Goal: Find specific page/section: Find specific page/section

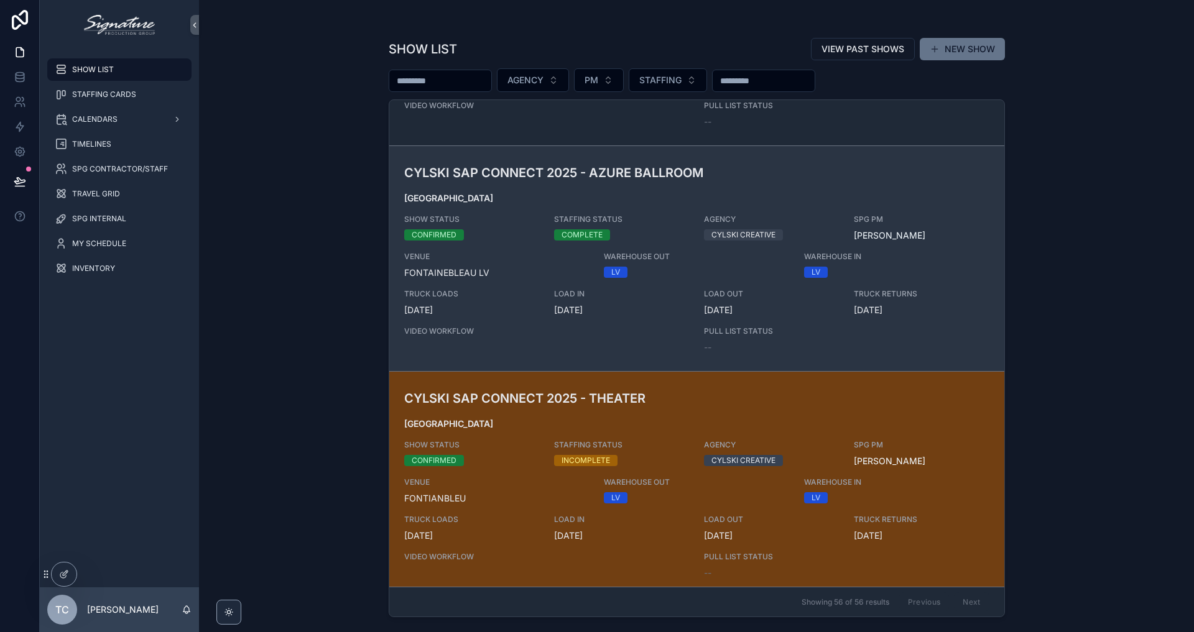
scroll to position [750, 0]
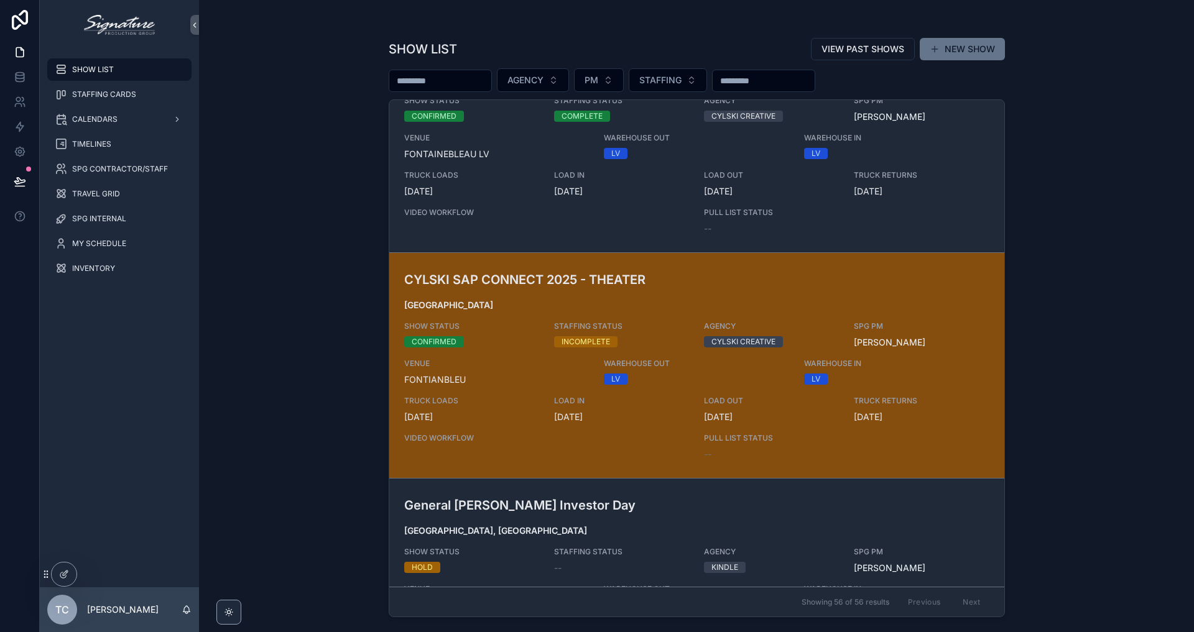
click at [513, 361] on span "VENUE" at bounding box center [496, 364] width 185 height 10
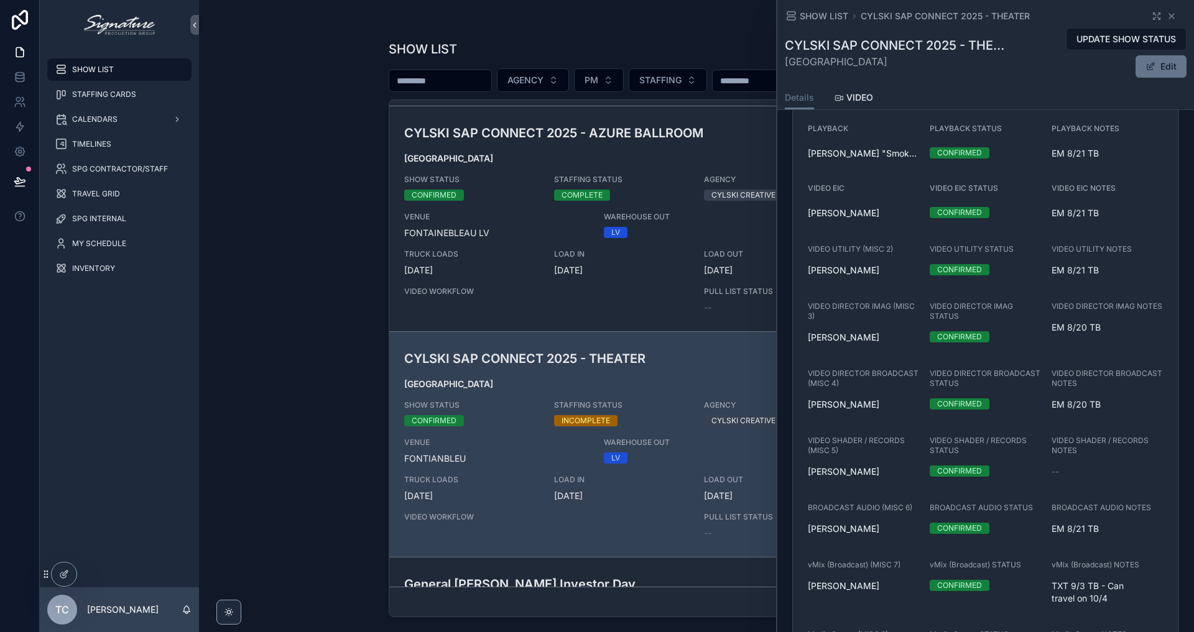
scroll to position [678, 0]
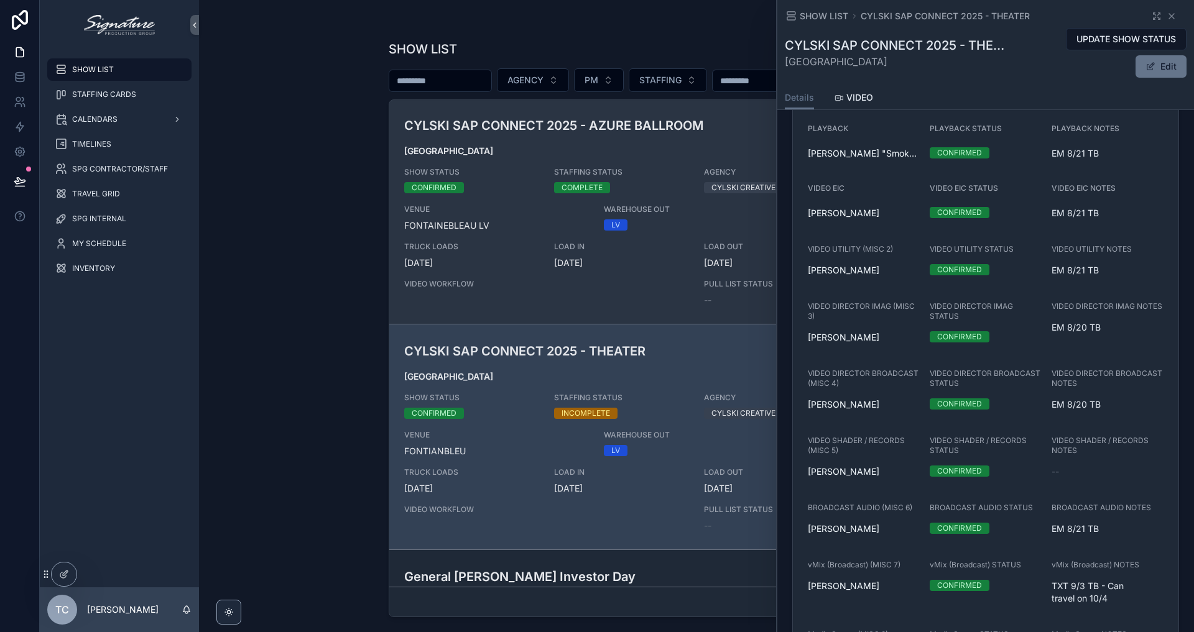
click at [537, 265] on div "CYLSKI SAP CONNECT 2025 - AZURE BALLROOM [GEOGRAPHIC_DATA] SHOW STATUS CONFIRME…" at bounding box center [696, 211] width 585 height 190
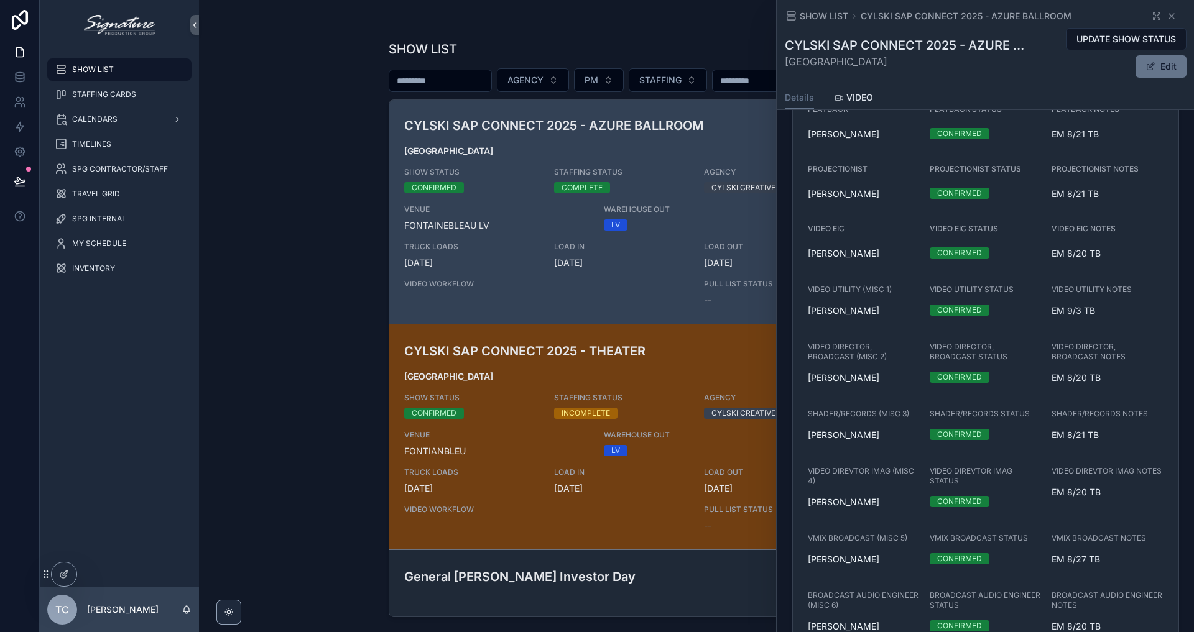
scroll to position [2022, 0]
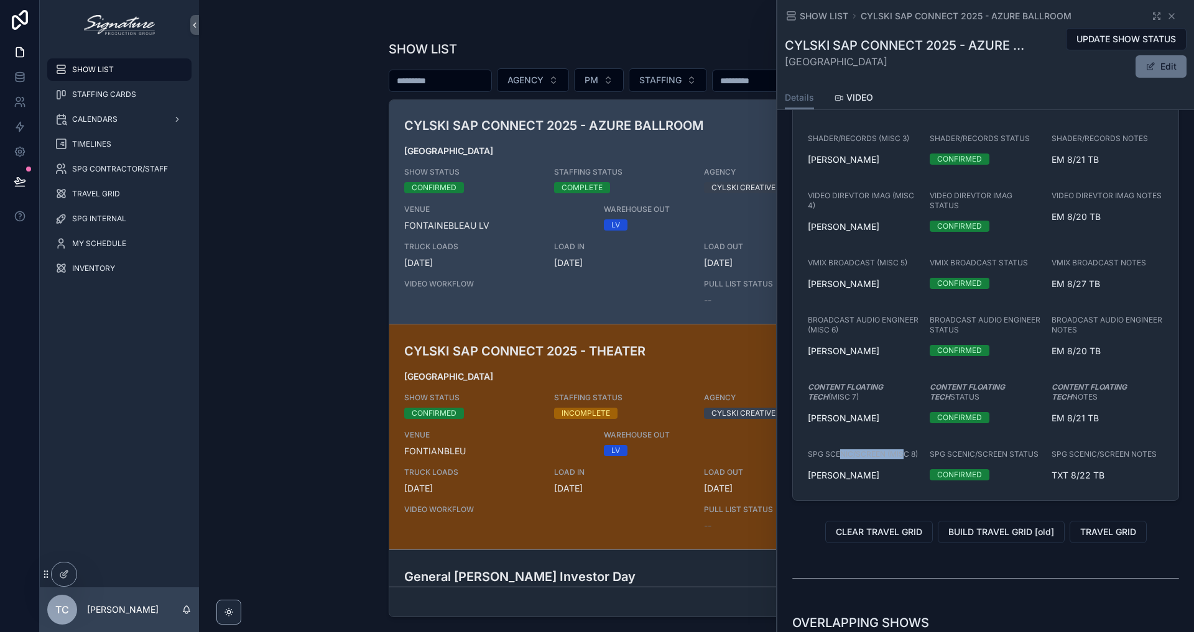
drag, startPoint x: 903, startPoint y: 488, endPoint x: 842, endPoint y: 488, distance: 61.5
click at [842, 459] on span "SPG SCENIC/SCREEN (MISC 8)" at bounding box center [863, 454] width 110 height 10
drag, startPoint x: 818, startPoint y: 488, endPoint x: 930, endPoint y: 493, distance: 112.0
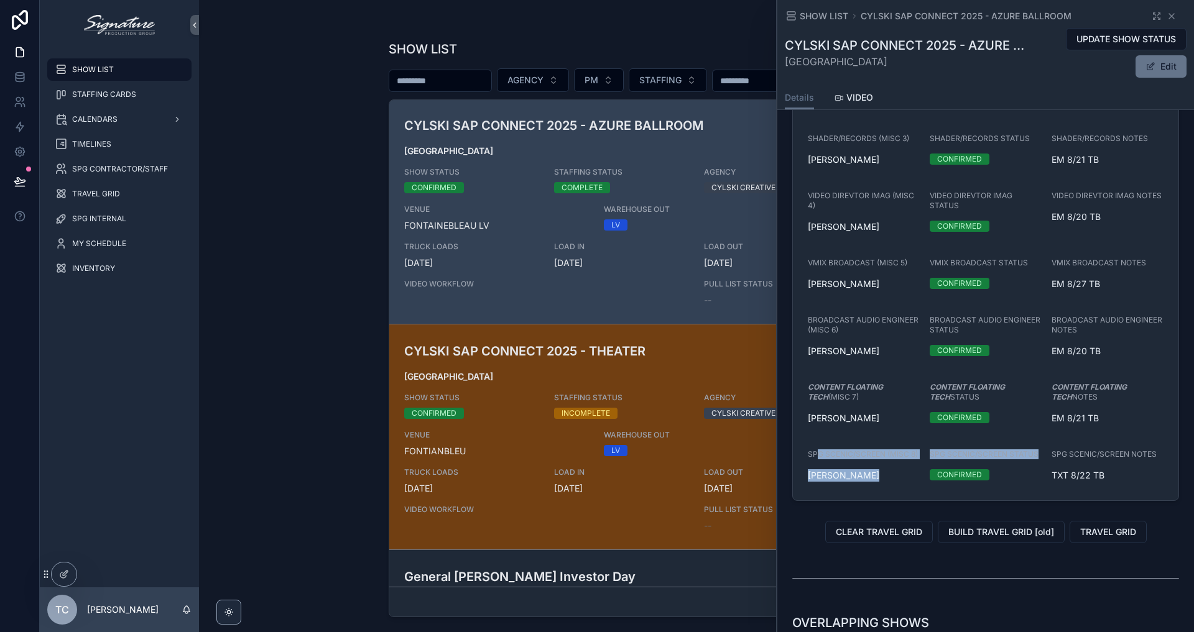
click at [930, 461] on div "SPG SCENIC/SCREEN STATUS" at bounding box center [985, 454] width 112 height 12
drag, startPoint x: 1146, startPoint y: 487, endPoint x: 1039, endPoint y: 486, distance: 106.9
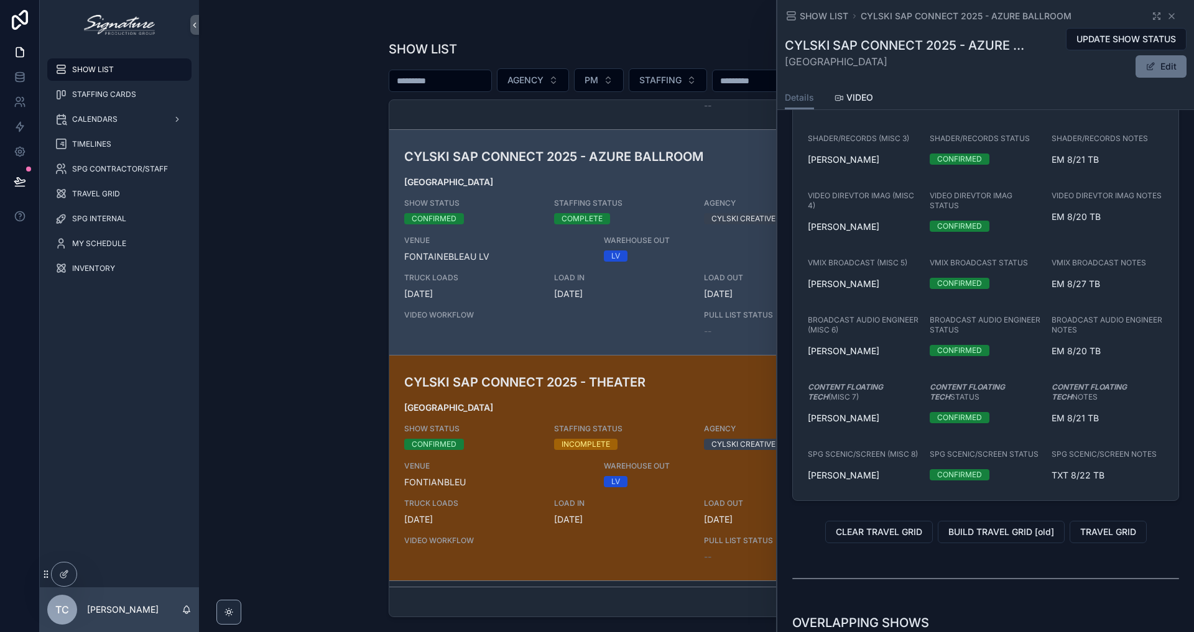
scroll to position [663, 0]
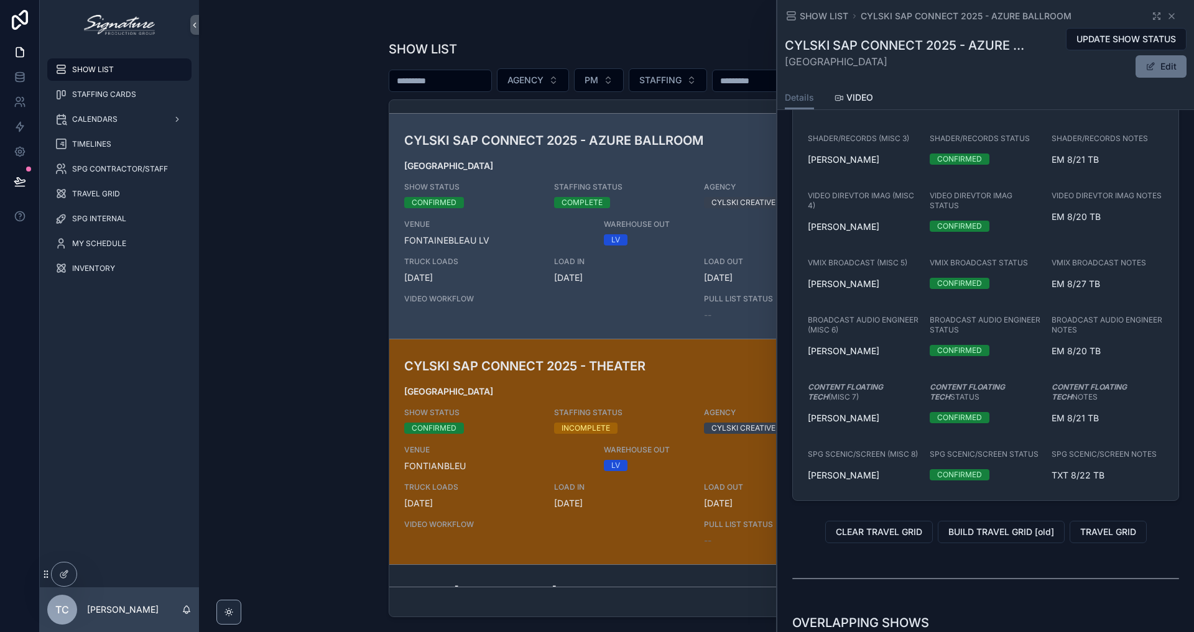
click at [530, 390] on span "[GEOGRAPHIC_DATA]" at bounding box center [696, 391] width 585 height 12
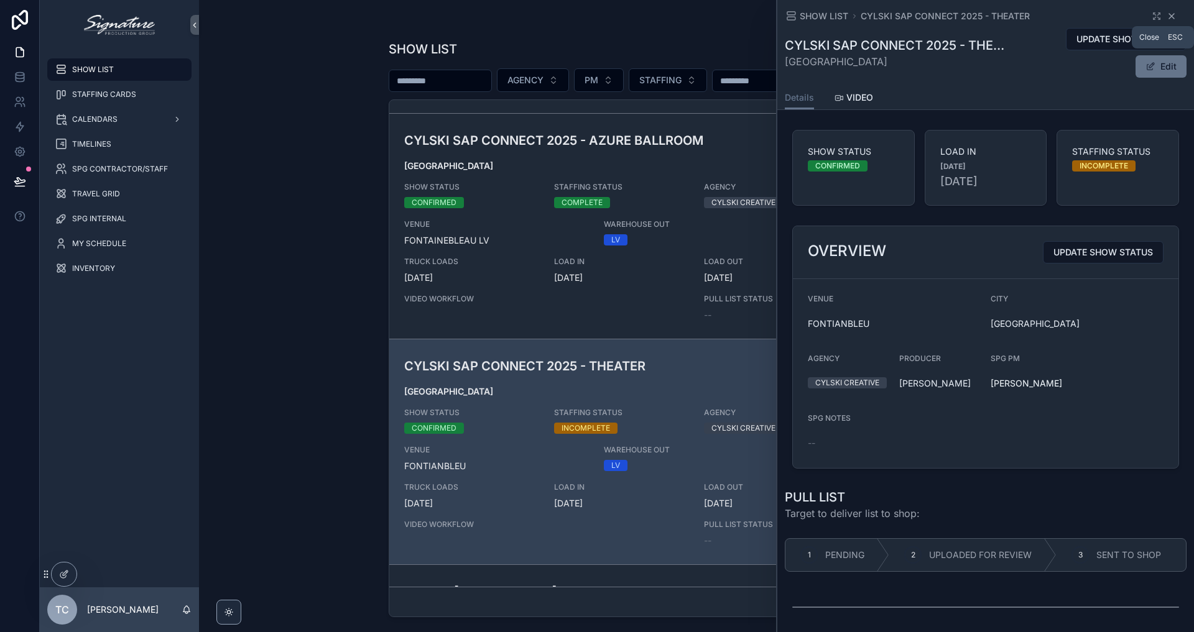
click at [1167, 19] on icon "scrollable content" at bounding box center [1171, 16] width 10 height 10
